Goal: Task Accomplishment & Management: Manage account settings

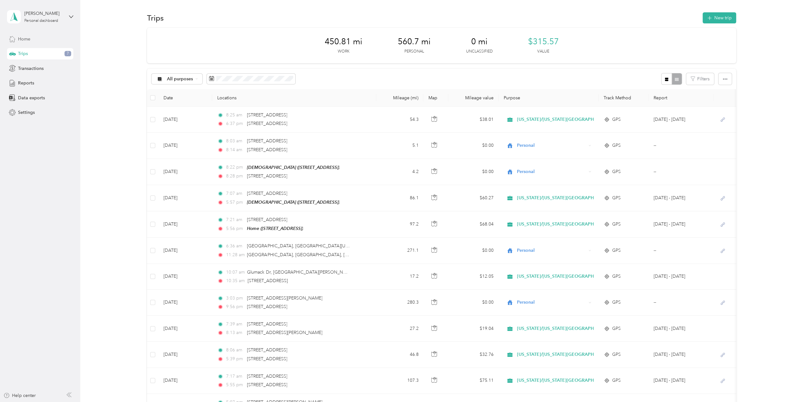
click at [27, 38] on span "Home" at bounding box center [24, 39] width 12 height 7
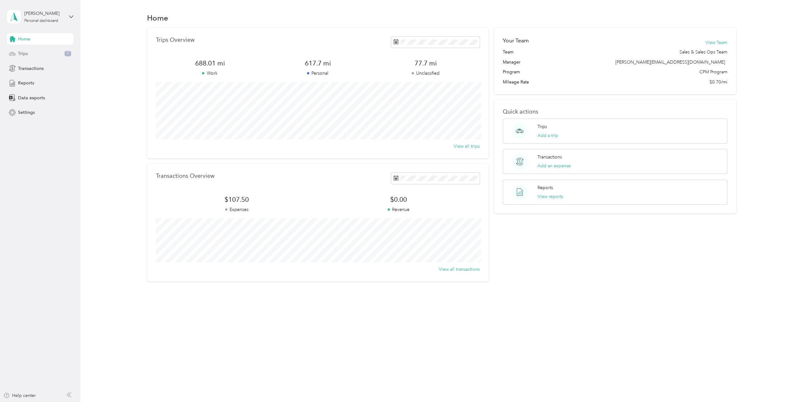
click at [20, 54] on span "Trips" at bounding box center [23, 53] width 10 height 7
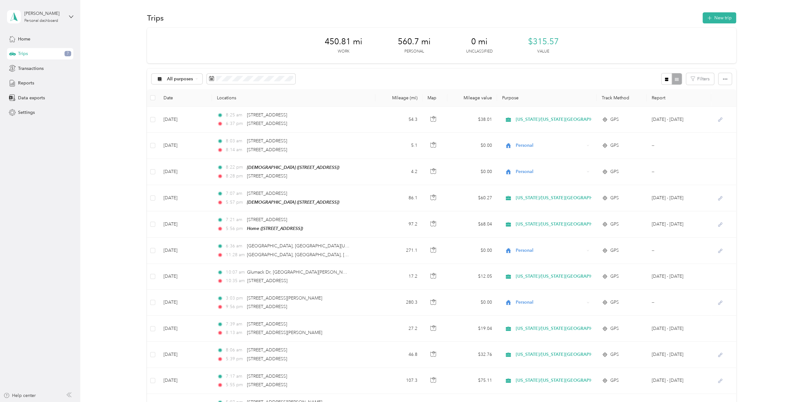
click at [153, 103] on th at bounding box center [152, 97] width 11 height 17
click at [217, 187] on div "31" at bounding box center [215, 187] width 8 height 8
click at [255, 138] on div "1" at bounding box center [256, 137] width 8 height 8
click at [256, 136] on div "1" at bounding box center [256, 137] width 8 height 8
click at [257, 137] on div "1" at bounding box center [256, 137] width 8 height 8
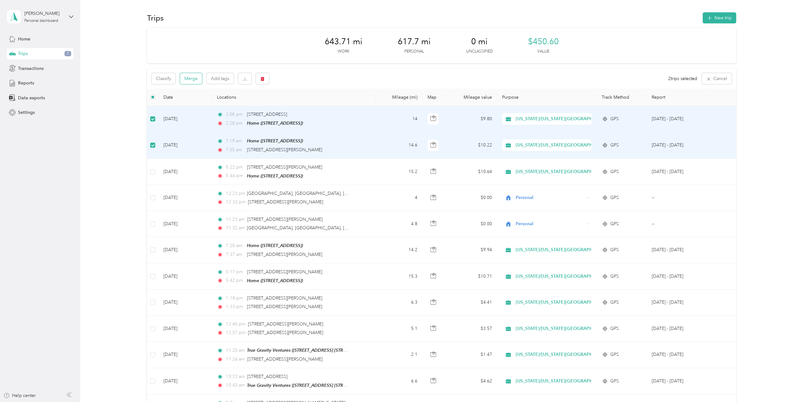
click at [197, 80] on button "Merge" at bounding box center [191, 78] width 22 height 11
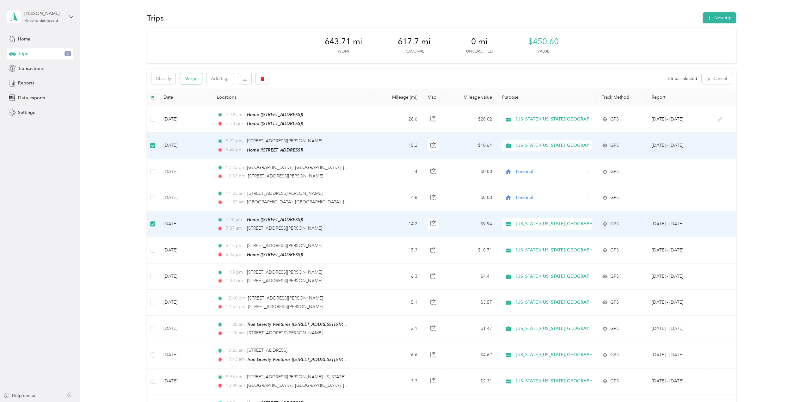
click at [196, 79] on button "Merge" at bounding box center [191, 78] width 22 height 11
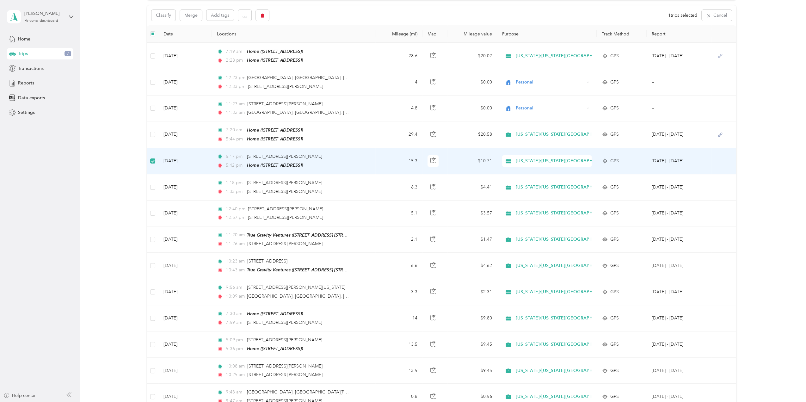
scroll to position [63, 0]
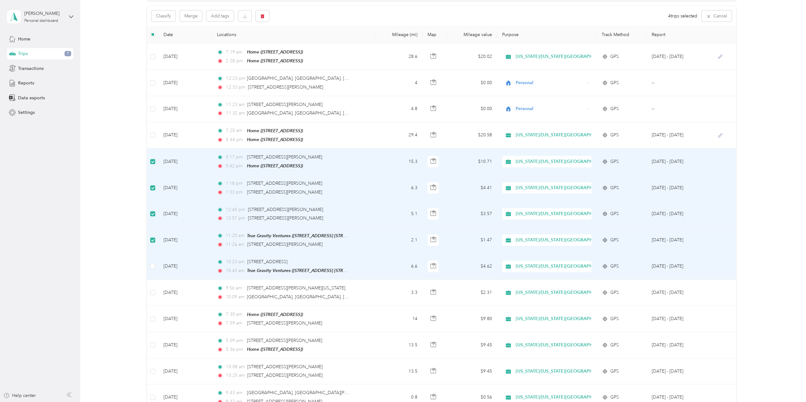
click at [152, 267] on td at bounding box center [152, 266] width 11 height 26
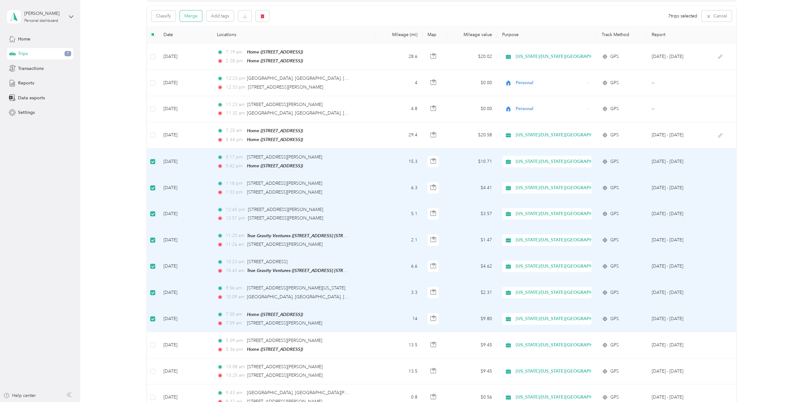
click at [197, 16] on button "Merge" at bounding box center [191, 15] width 22 height 11
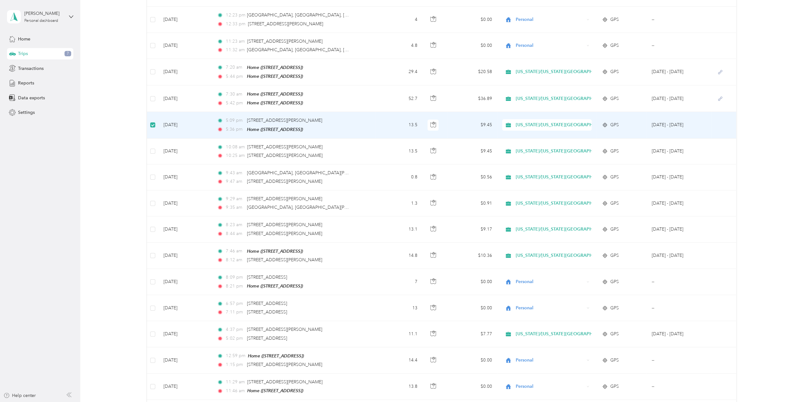
scroll to position [126, 0]
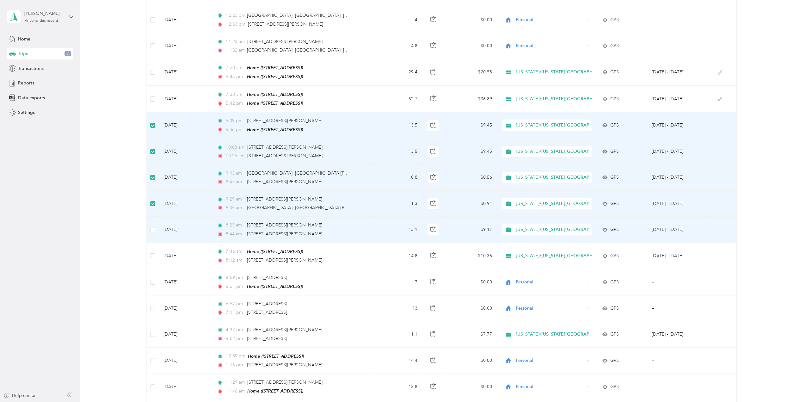
click at [153, 230] on td at bounding box center [152, 230] width 11 height 26
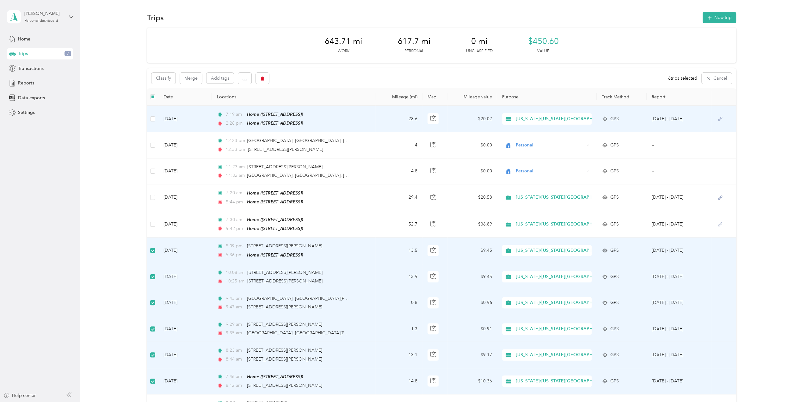
scroll to position [0, 0]
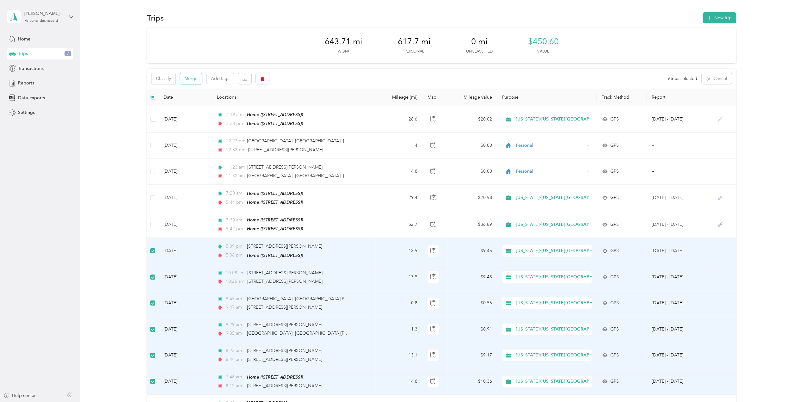
click at [198, 80] on button "Merge" at bounding box center [191, 78] width 22 height 11
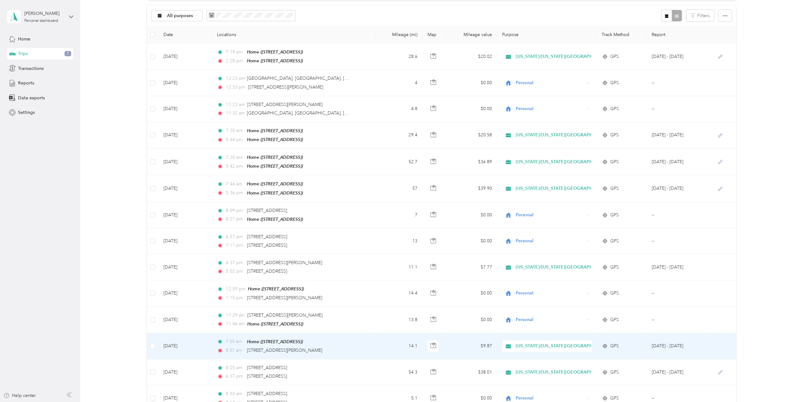
scroll to position [63, 0]
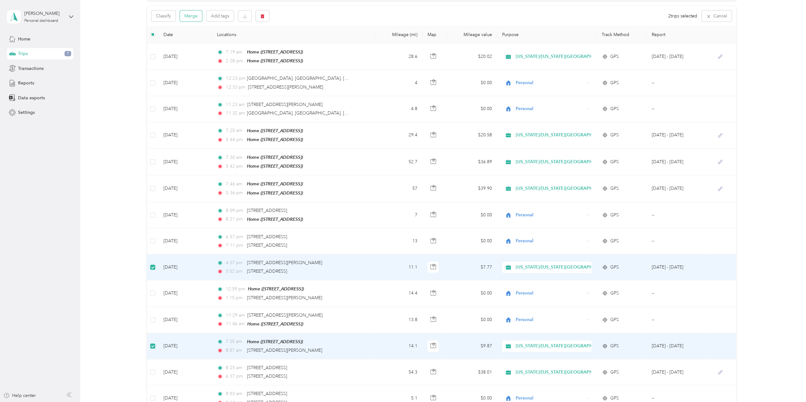
click at [191, 15] on button "Merge" at bounding box center [191, 15] width 22 height 11
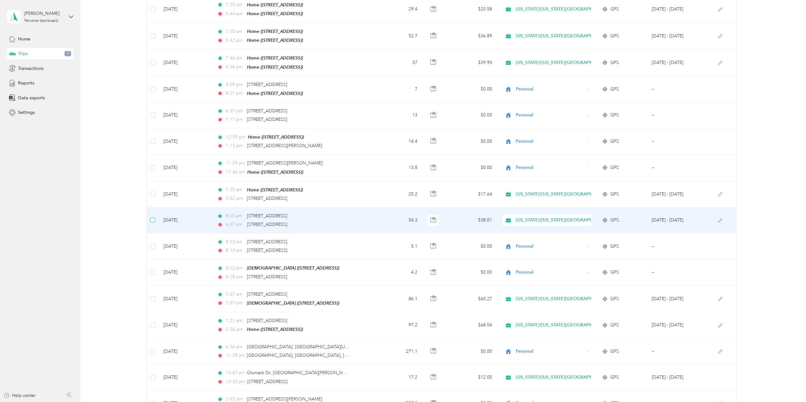
scroll to position [189, 0]
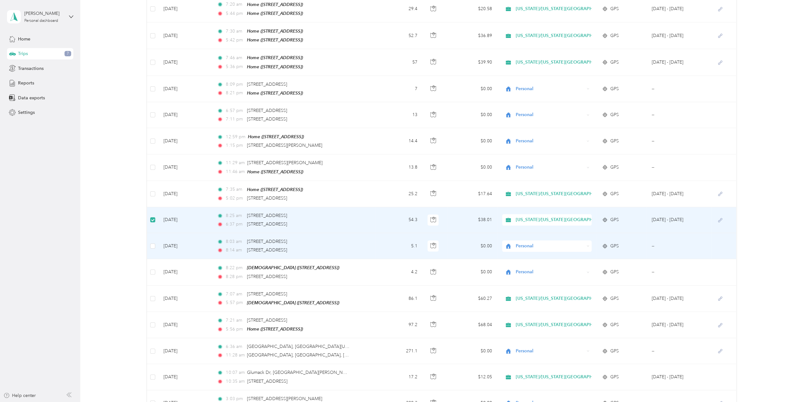
click at [539, 243] on span "Personal" at bounding box center [550, 246] width 69 height 7
click at [539, 257] on ol "[US_STATE]/[US_STATE] Playground Personal" at bounding box center [559, 258] width 117 height 22
click at [539, 243] on span "Personal" at bounding box center [550, 246] width 69 height 7
click at [541, 254] on span "[US_STATE]/[US_STATE][GEOGRAPHIC_DATA]" at bounding box center [565, 252] width 97 height 7
click at [554, 243] on span "[US_STATE]/[US_STATE][GEOGRAPHIC_DATA]" at bounding box center [564, 246] width 97 height 7
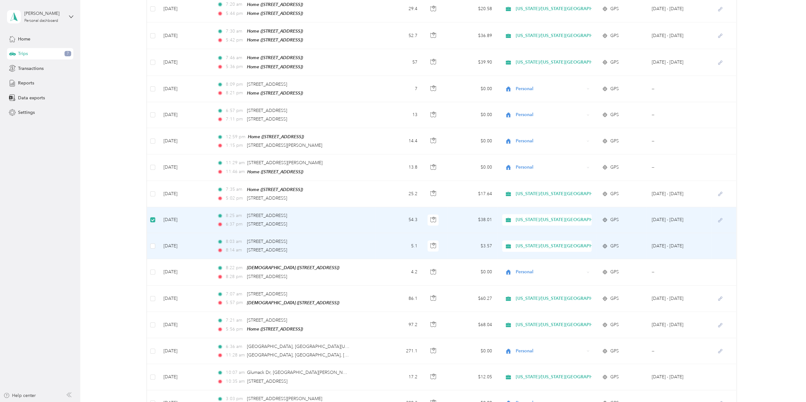
click at [548, 264] on span "Personal" at bounding box center [569, 263] width 105 height 7
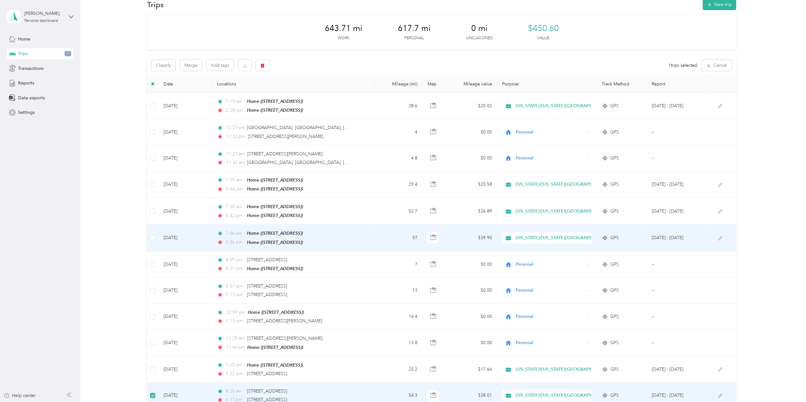
scroll to position [0, 0]
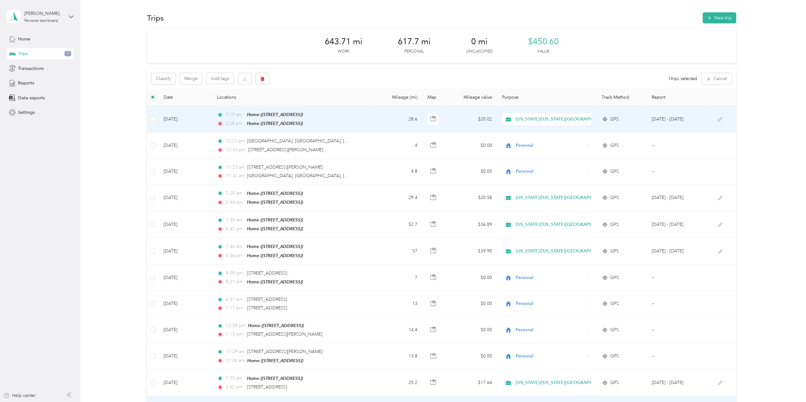
click at [178, 120] on td "[DATE]" at bounding box center [185, 119] width 53 height 27
click at [356, 127] on td "7:19 am Home ([STREET_ADDRESS]) 2:28 pm Home ([STREET_ADDRESS])" at bounding box center [294, 119] width 164 height 27
click at [363, 115] on td "7:19 am Home ([STREET_ADDRESS]) 2:28 pm Home ([STREET_ADDRESS])" at bounding box center [294, 119] width 164 height 27
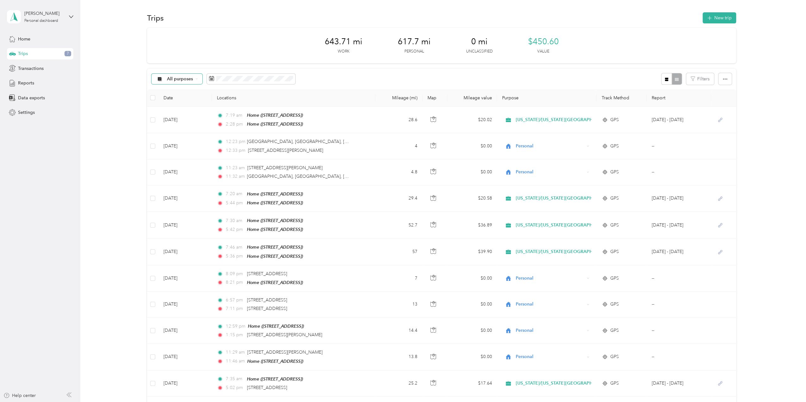
click at [196, 81] on div "All purposes" at bounding box center [177, 79] width 51 height 11
click at [190, 111] on span "[US_STATE]/[US_STATE][GEOGRAPHIC_DATA]" at bounding box center [215, 112] width 97 height 7
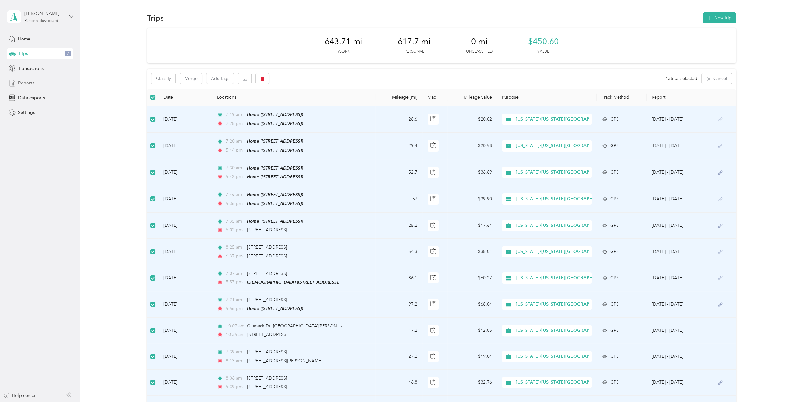
click at [32, 80] on span "Reports" at bounding box center [26, 83] width 16 height 7
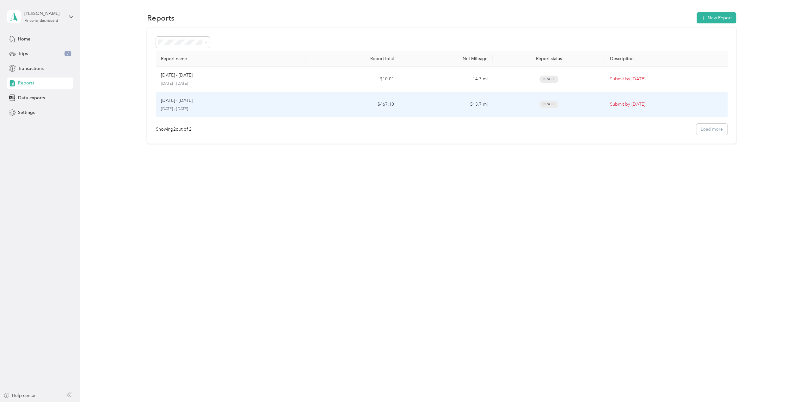
click at [190, 98] on p "[DATE] - [DATE]" at bounding box center [177, 100] width 32 height 7
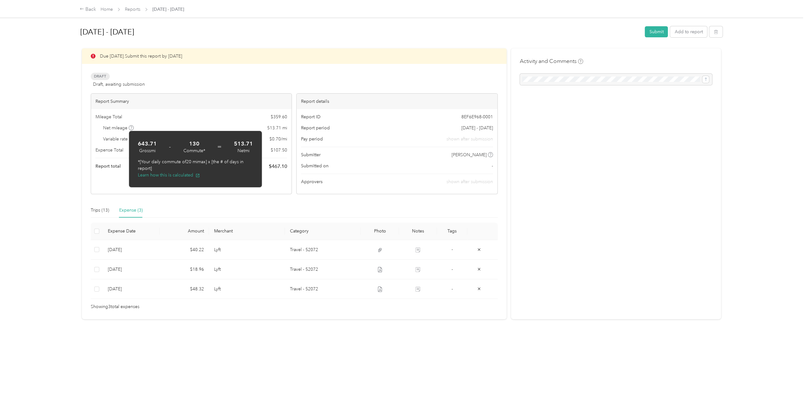
click at [353, 77] on div "Draft Draft, awaiting submission View activity & comments" at bounding box center [294, 80] width 407 height 15
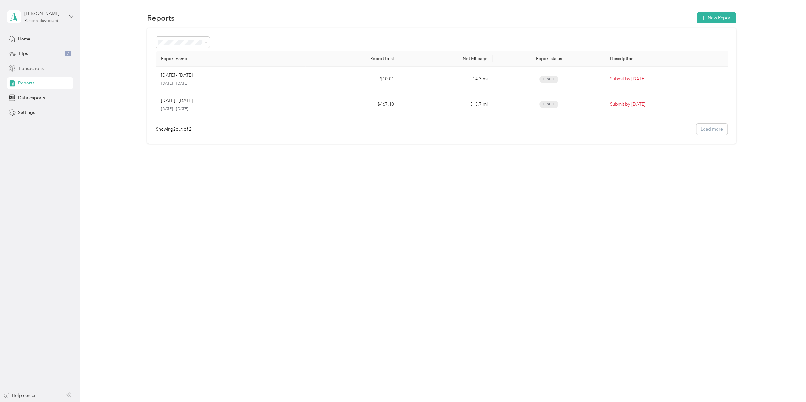
click at [30, 68] on span "Transactions" at bounding box center [31, 68] width 26 height 7
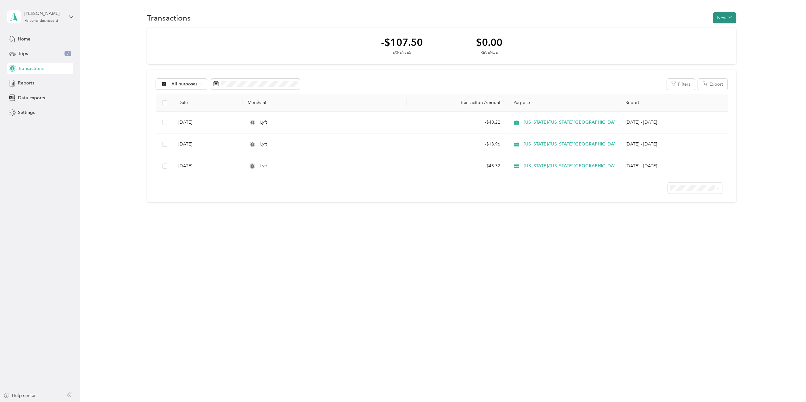
click at [728, 16] on button "New" at bounding box center [724, 17] width 23 height 11
click at [725, 32] on span "Expense" at bounding box center [726, 30] width 17 height 7
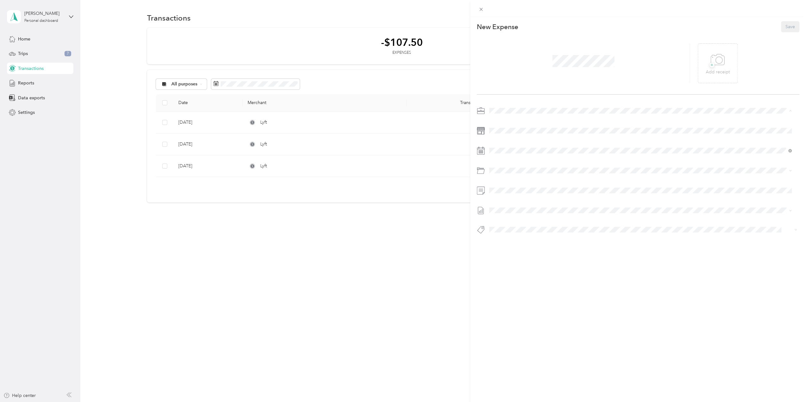
click at [518, 122] on span "[US_STATE]/[US_STATE][GEOGRAPHIC_DATA]" at bounding box center [538, 121] width 93 height 5
click at [506, 186] on icon at bounding box center [505, 186] width 6 height 6
click at [533, 235] on div "21" at bounding box center [535, 238] width 8 height 8
click at [520, 206] on span "Food - 5219" at bounding box center [518, 206] width 25 height 5
click at [520, 230] on span "[DATE] - [DATE]" at bounding box center [505, 231] width 32 height 7
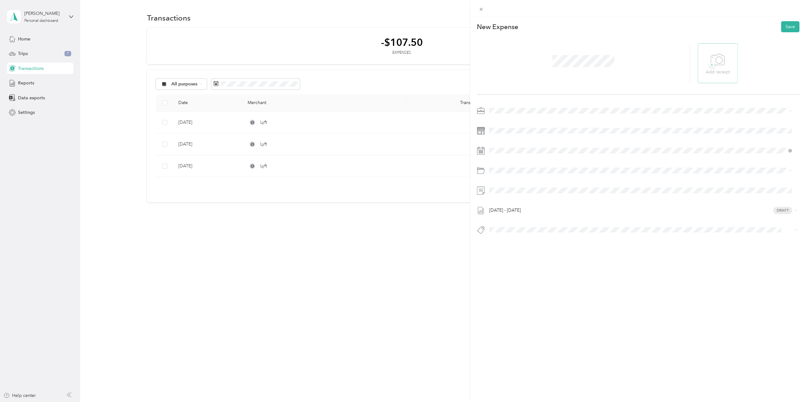
click at [720, 68] on icon at bounding box center [718, 59] width 14 height 17
click at [789, 28] on button "Save" at bounding box center [790, 26] width 18 height 11
click at [551, 61] on span at bounding box center [584, 57] width 66 height 16
click at [634, 63] on div at bounding box center [583, 63] width 213 height 40
click at [789, 28] on button "Save" at bounding box center [790, 26] width 18 height 11
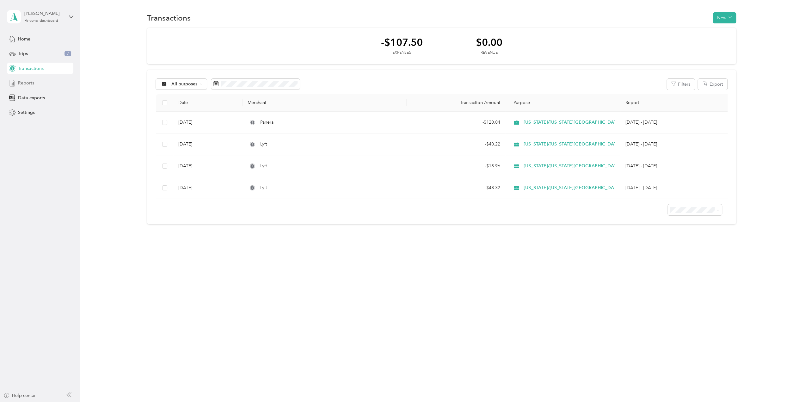
click at [27, 85] on div "Reports" at bounding box center [40, 83] width 66 height 11
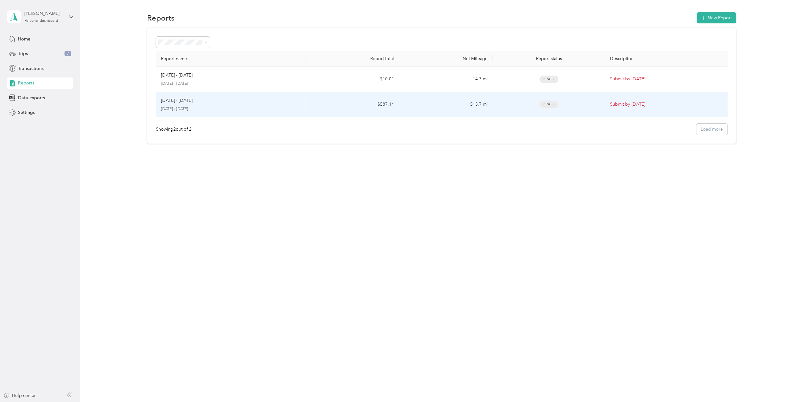
click at [184, 105] on div "[DATE] - [DATE] [DATE] - [DATE]" at bounding box center [231, 104] width 140 height 15
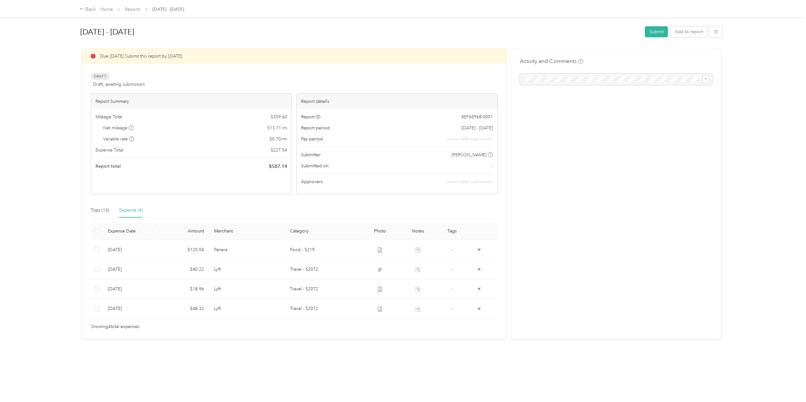
click at [559, 81] on div at bounding box center [616, 79] width 193 height 11
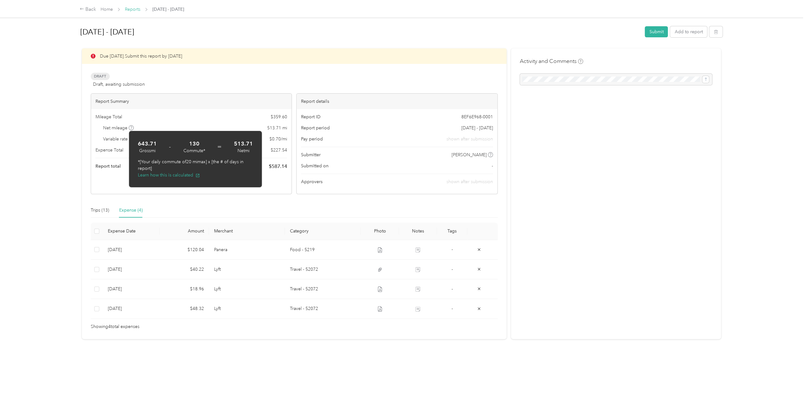
click at [134, 9] on link "Reports" at bounding box center [133, 9] width 16 height 5
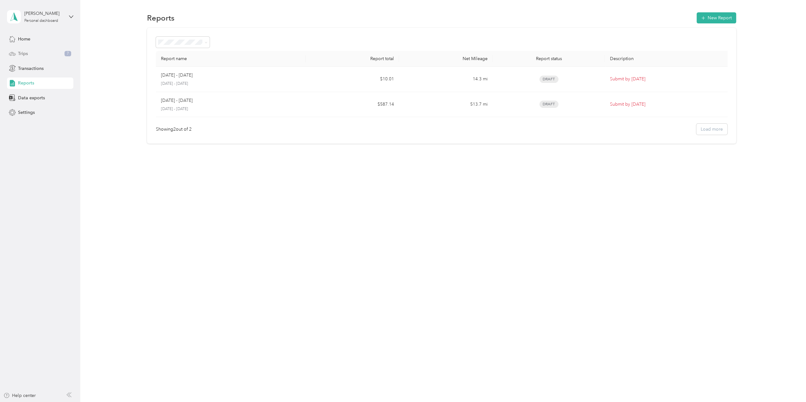
click at [22, 53] on span "Trips" at bounding box center [23, 53] width 10 height 7
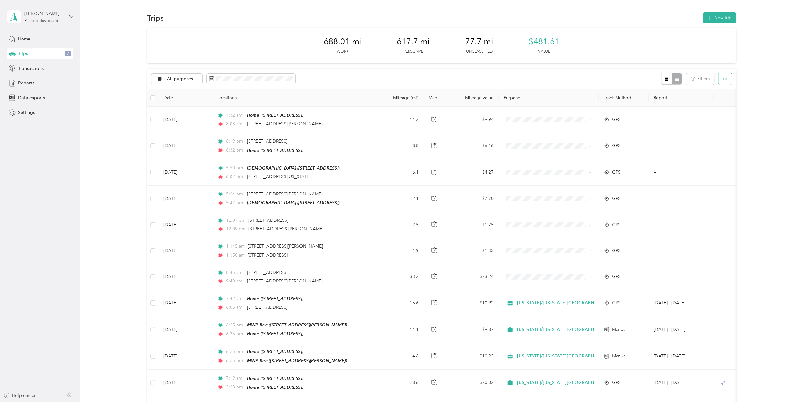
click at [723, 81] on icon "button" at bounding box center [725, 79] width 4 height 4
click at [555, 75] on div "All purposes Filters" at bounding box center [441, 79] width 589 height 21
click at [218, 116] on icon at bounding box center [218, 115] width 6 height 6
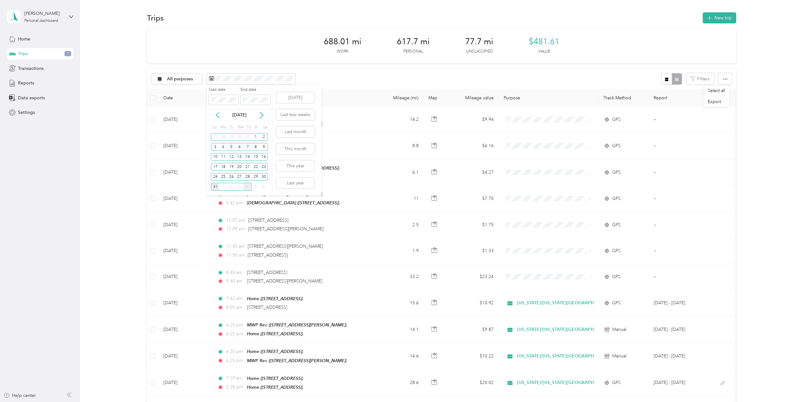
click at [216, 187] on div "31" at bounding box center [215, 187] width 8 height 8
click at [252, 139] on div "1" at bounding box center [256, 137] width 8 height 8
click at [213, 188] on div "31" at bounding box center [215, 187] width 8 height 8
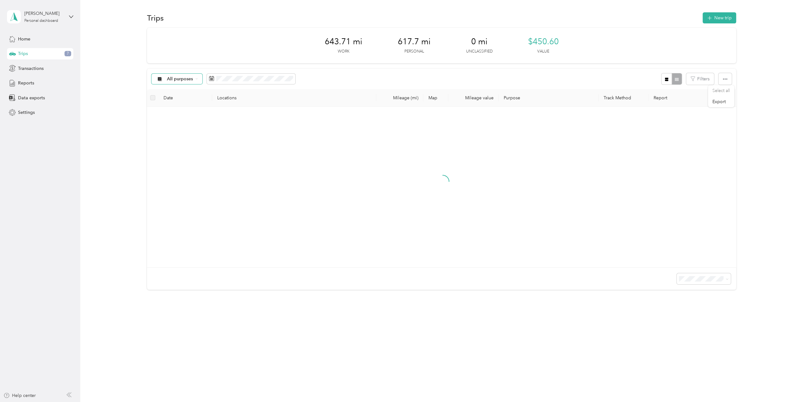
click at [196, 79] on icon at bounding box center [197, 78] width 2 height 1
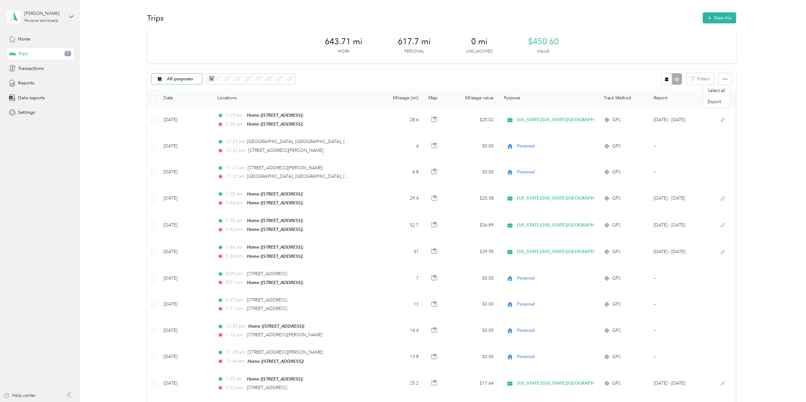
click at [190, 111] on span "[US_STATE]/[US_STATE][GEOGRAPHIC_DATA]" at bounding box center [215, 112] width 97 height 7
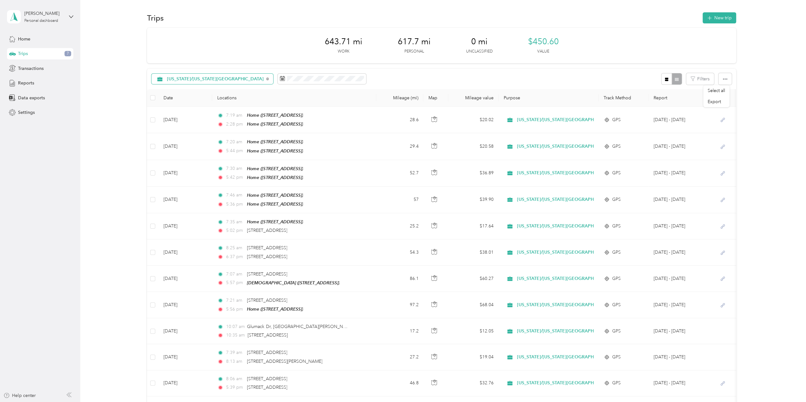
click at [211, 78] on span "[US_STATE]/[US_STATE][GEOGRAPHIC_DATA]" at bounding box center [215, 79] width 97 height 4
click at [202, 102] on span "Unclassified" at bounding box center [219, 100] width 105 height 7
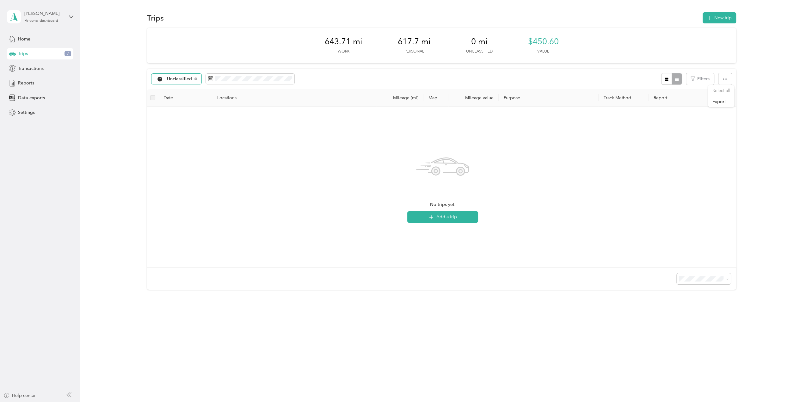
click at [189, 78] on span "Unclassified" at bounding box center [179, 79] width 25 height 4
click at [179, 112] on span "[US_STATE]/[US_STATE][GEOGRAPHIC_DATA]" at bounding box center [215, 112] width 97 height 7
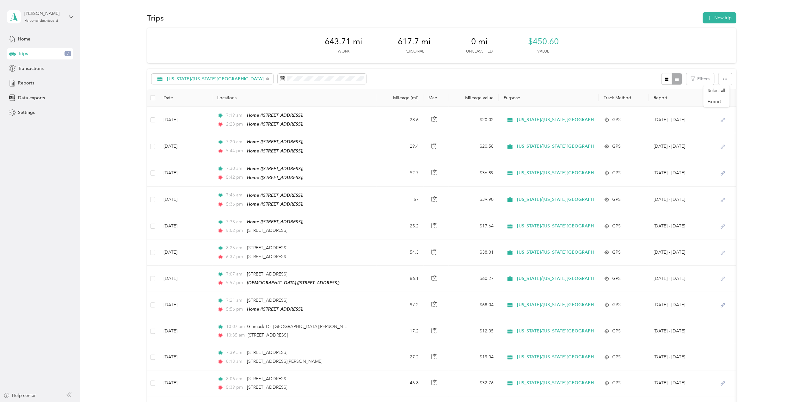
click at [590, 78] on div "[US_STATE]/[US_STATE] Playground Filters" at bounding box center [441, 79] width 589 height 21
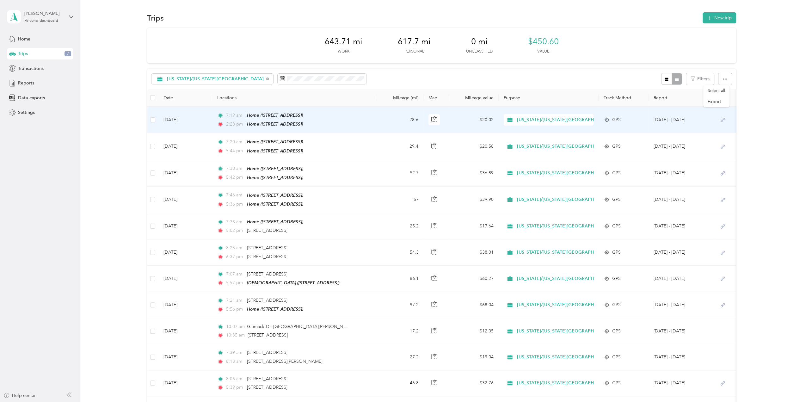
click at [178, 121] on td "[DATE]" at bounding box center [185, 120] width 53 height 27
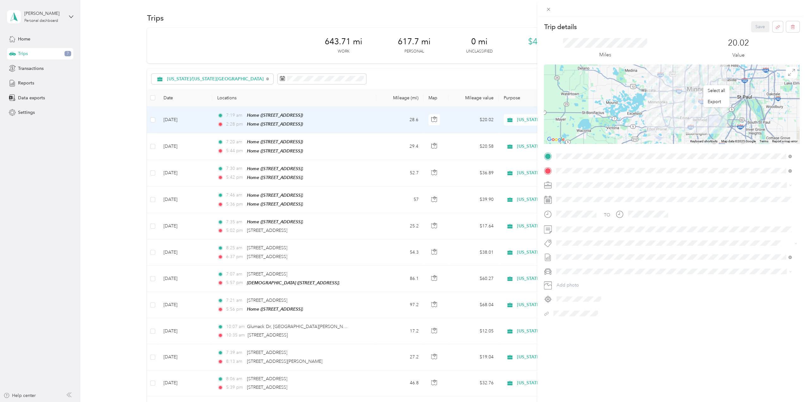
click at [761, 213] on div "TO" at bounding box center [672, 217] width 256 height 16
click at [756, 27] on button "Save" at bounding box center [760, 26] width 18 height 11
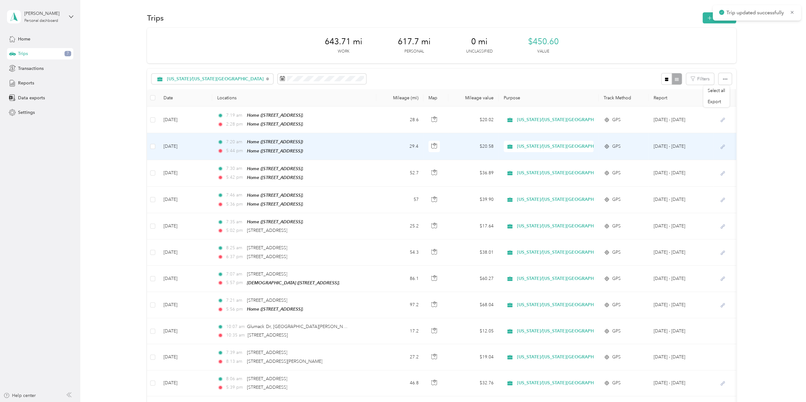
click at [351, 144] on td "7:20 am Home ([STREET_ADDRESS]) 5:44 pm Home ([STREET_ADDRESS])" at bounding box center [294, 146] width 165 height 27
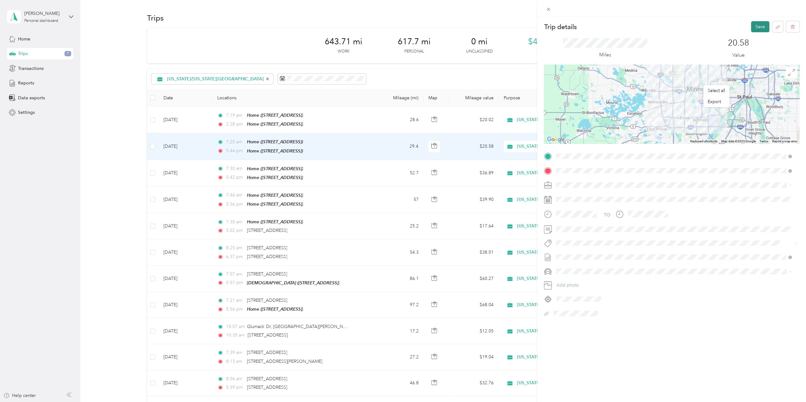
click at [754, 29] on button "Save" at bounding box center [760, 26] width 18 height 11
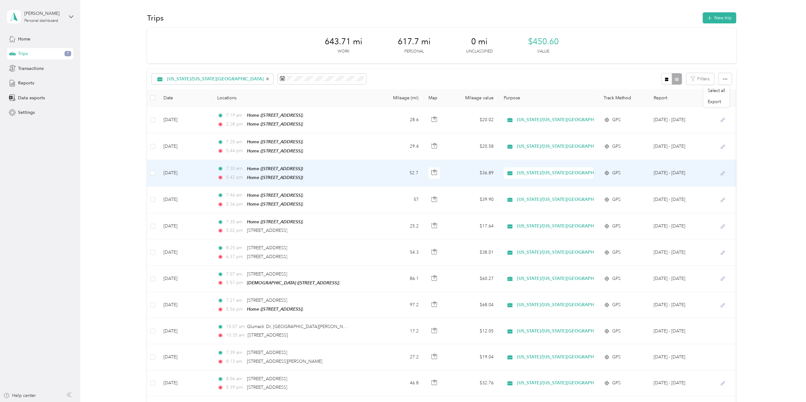
click at [377, 172] on td "52.7" at bounding box center [400, 173] width 47 height 27
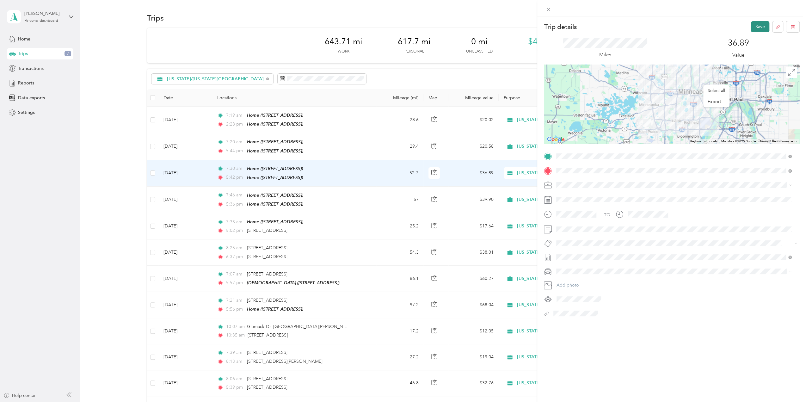
click at [751, 28] on button "Save" at bounding box center [760, 26] width 18 height 11
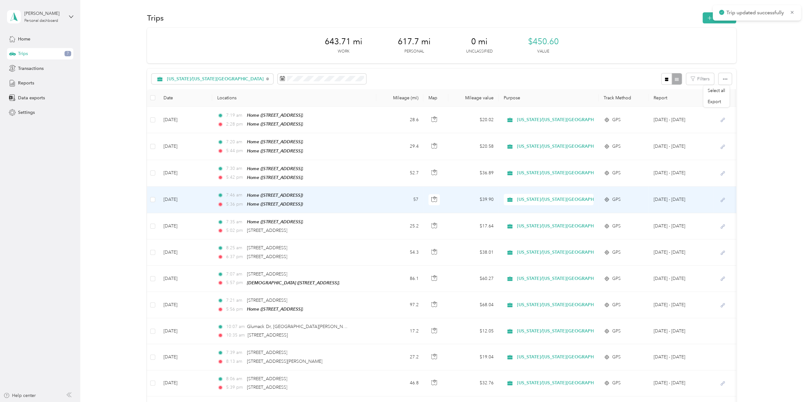
click at [371, 201] on td "7:46 am Home ([STREET_ADDRESS]) 5:36 pm Home ([STREET_ADDRESS])" at bounding box center [294, 200] width 165 height 27
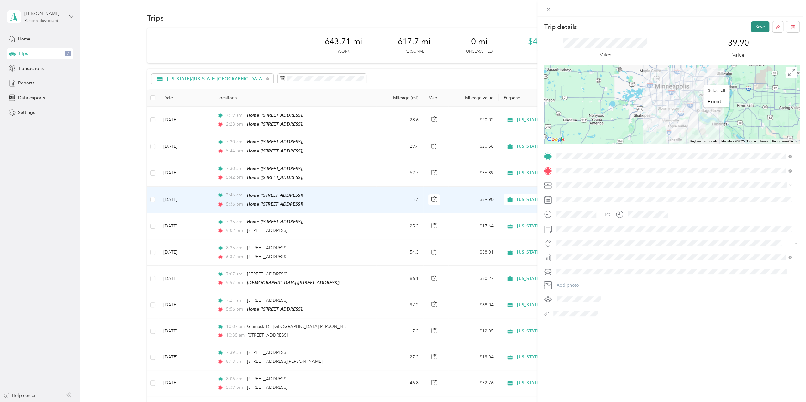
click at [757, 26] on button "Save" at bounding box center [760, 26] width 18 height 11
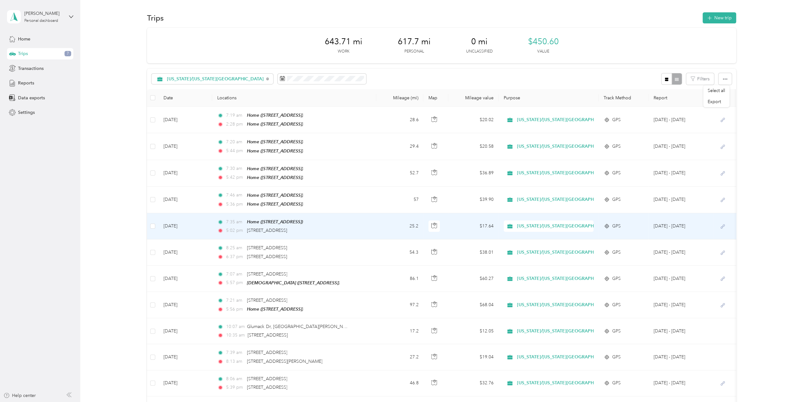
click at [390, 225] on td "25.2" at bounding box center [400, 226] width 47 height 26
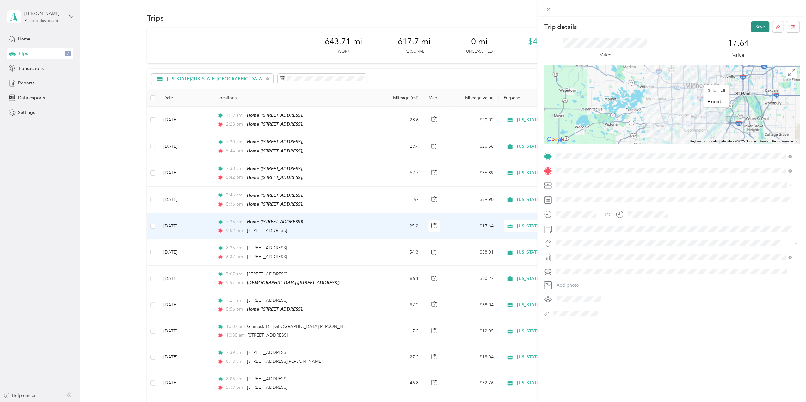
click at [751, 23] on button "Save" at bounding box center [760, 26] width 18 height 11
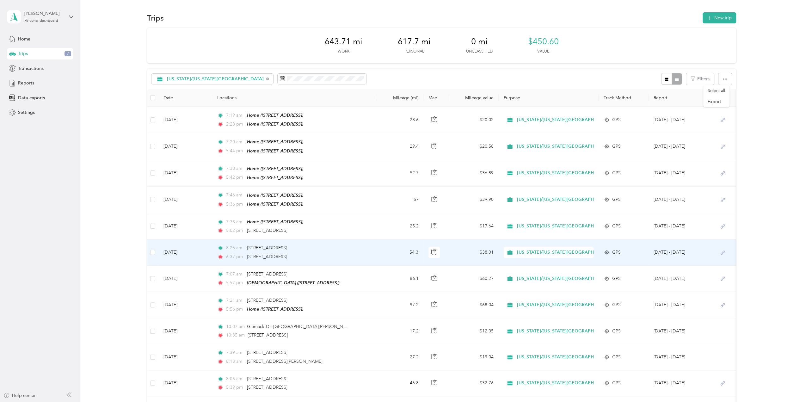
click at [368, 249] on td "8:25 am [STREET_ADDRESS] 6:37 pm [STREET_ADDRESS]" at bounding box center [294, 253] width 165 height 26
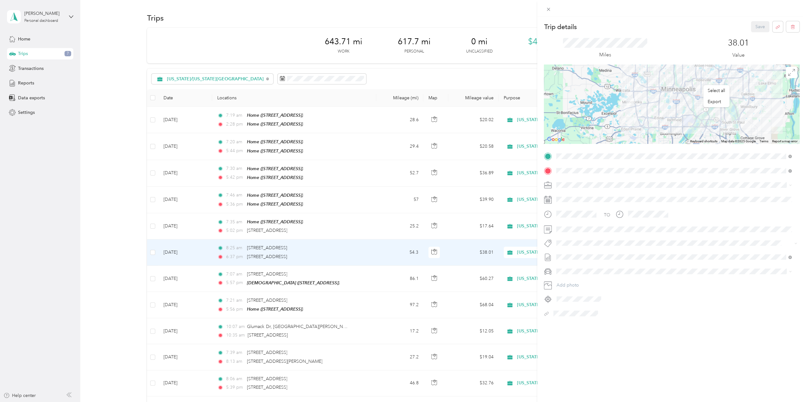
click at [357, 280] on div "Trip details Save This trip cannot be edited because it is either under review,…" at bounding box center [403, 201] width 806 height 402
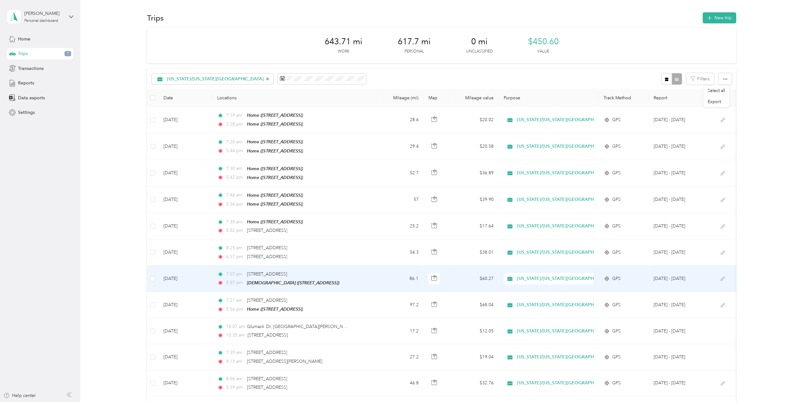
click at [358, 279] on td "7:07 am [STREET_ADDRESS] 5:57 pm [GEOGRAPHIC_DATA] ([STREET_ADDRESS])" at bounding box center [294, 279] width 165 height 26
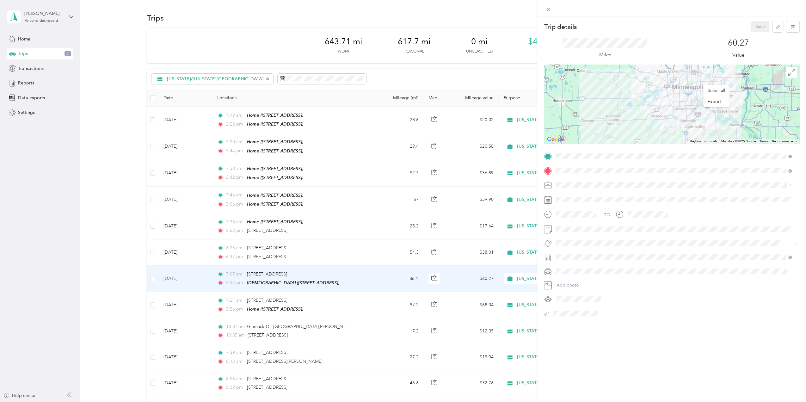
click at [362, 309] on div "Trip details Save This trip cannot be edited because it is either under review,…" at bounding box center [403, 201] width 806 height 402
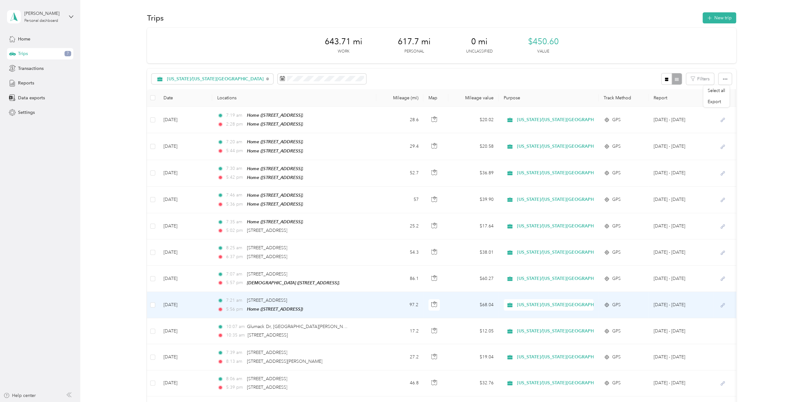
click at [361, 308] on td "7:21 am [STREET_ADDRESS] 5:56 pm Home ([STREET_ADDRESS])" at bounding box center [294, 305] width 165 height 26
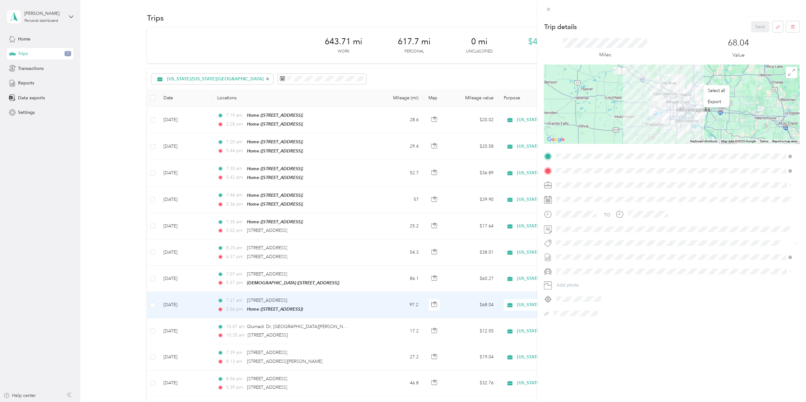
click at [355, 328] on div "Trip details Save This trip cannot be edited because it is either under review,…" at bounding box center [403, 201] width 806 height 402
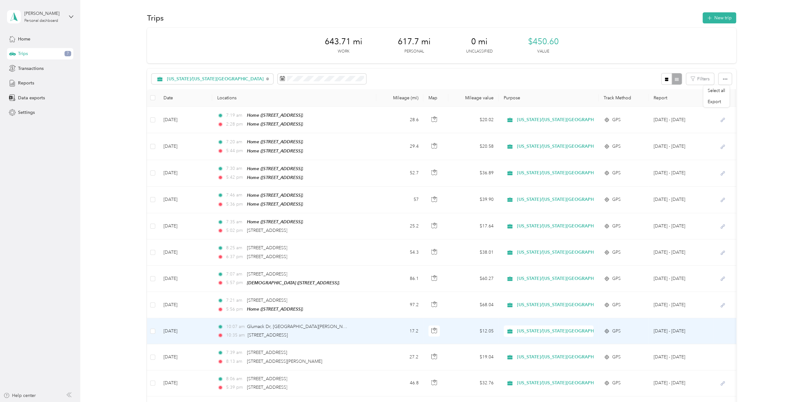
click at [355, 328] on td "10:07 am Glumack Dr, [GEOGRAPHIC_DATA][PERSON_NAME], [GEOGRAPHIC_DATA] 10:35 am…" at bounding box center [294, 331] width 165 height 26
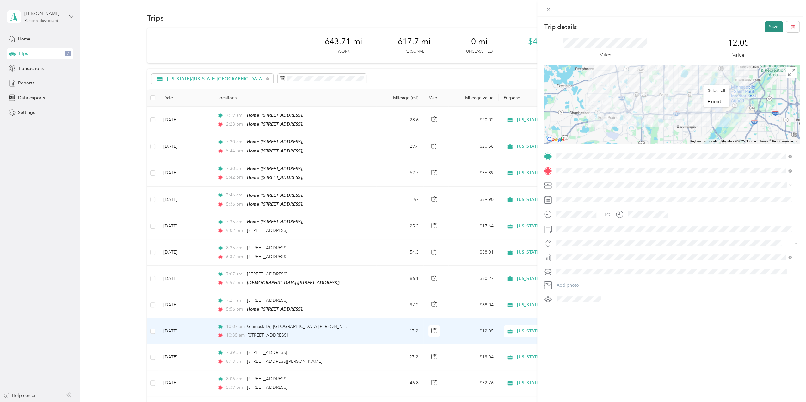
click at [765, 27] on button "Save" at bounding box center [774, 26] width 18 height 11
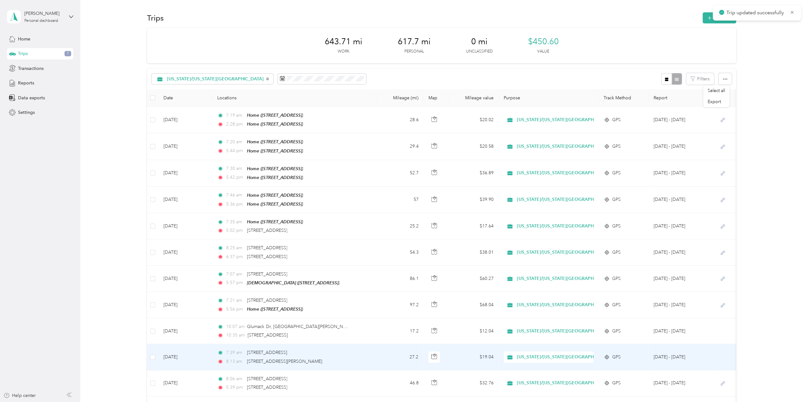
click at [340, 352] on div "7:39 am [STREET_ADDRESS] 8:13 am [STREET_ADDRESS][PERSON_NAME]" at bounding box center [283, 357] width 133 height 16
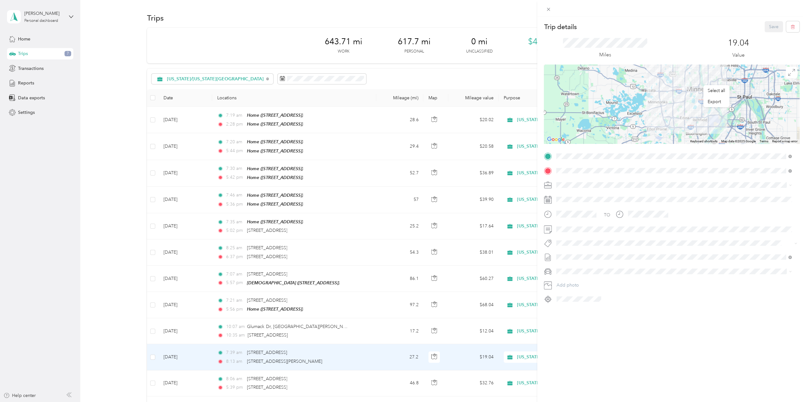
click at [351, 376] on div "Trip details Save This trip cannot be edited because it is either under review,…" at bounding box center [403, 201] width 806 height 402
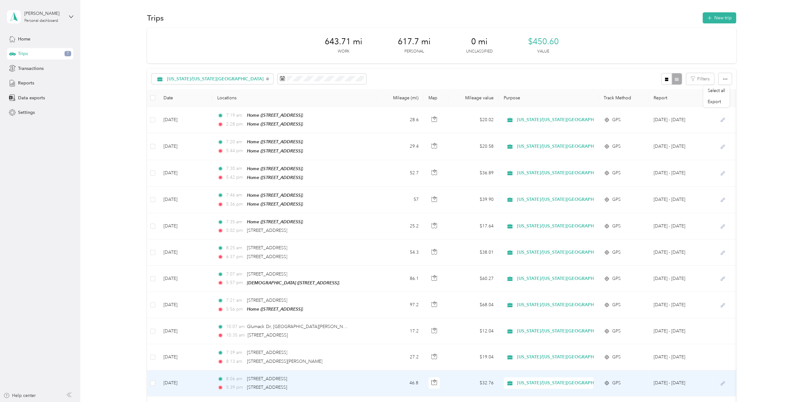
click at [349, 377] on div "8:06 am [STREET_ADDRESS]" at bounding box center [283, 379] width 133 height 7
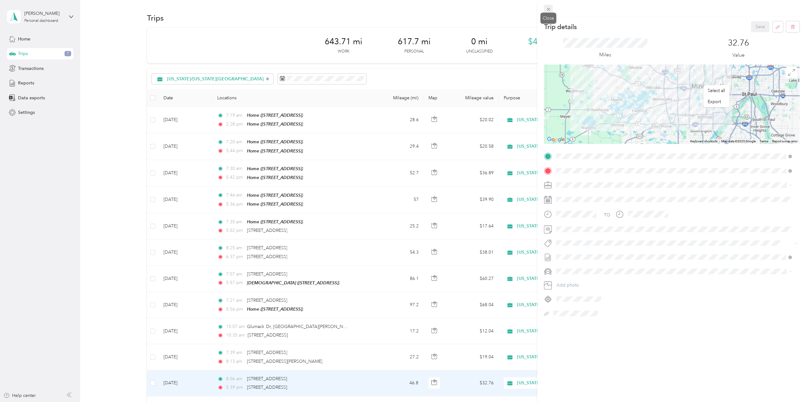
click at [551, 9] on icon at bounding box center [548, 9] width 5 height 5
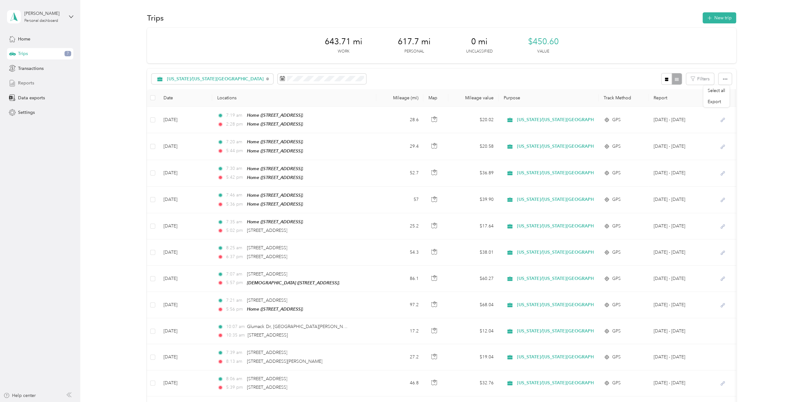
click at [34, 83] on div "Reports" at bounding box center [40, 83] width 66 height 11
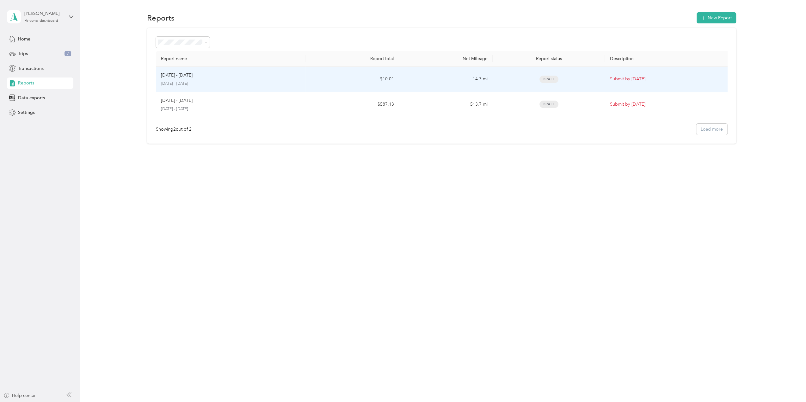
click at [250, 71] on td "[DATE] - [DATE] [DATE] - [DATE]" at bounding box center [231, 79] width 150 height 25
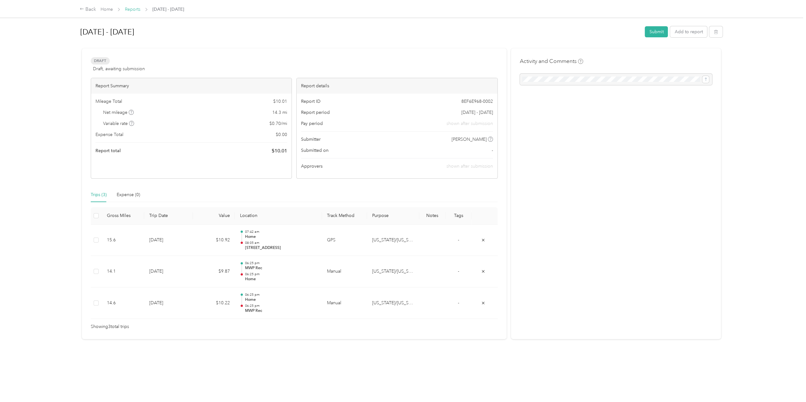
click at [135, 9] on link "Reports" at bounding box center [133, 9] width 16 height 5
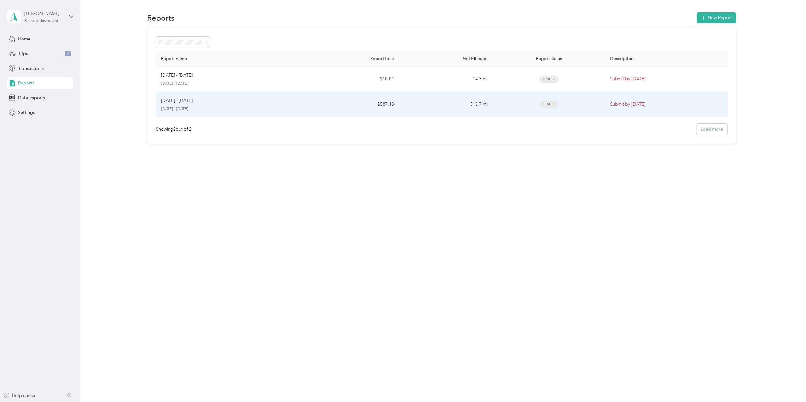
click at [227, 108] on p "[DATE] - [DATE]" at bounding box center [231, 109] width 140 height 6
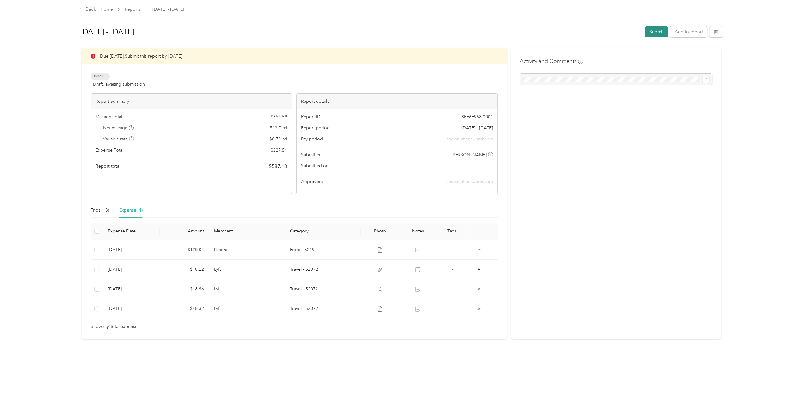
click at [651, 30] on button "Submit" at bounding box center [656, 31] width 23 height 11
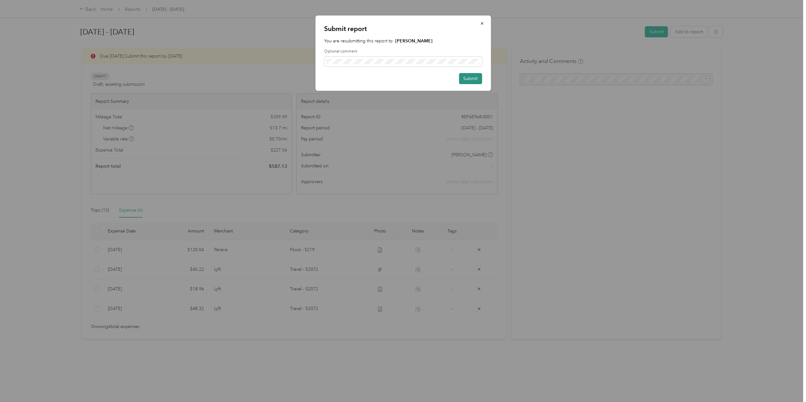
click at [467, 81] on button "Submit" at bounding box center [470, 78] width 23 height 11
